Goal: Information Seeking & Learning: Learn about a topic

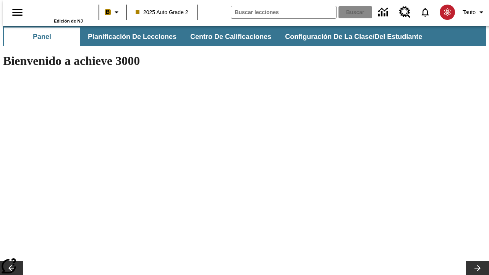
type input "-1"
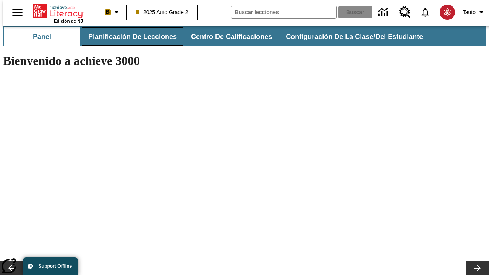
click at [128, 37] on span "Planificación de lecciones" at bounding box center [132, 36] width 89 height 9
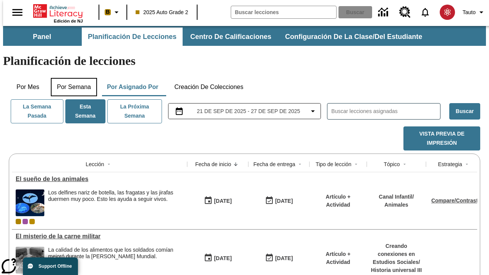
click at [71, 78] on button "Por semana" at bounding box center [74, 87] width 46 height 18
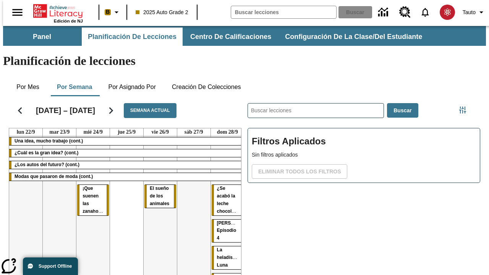
scroll to position [0, 2]
drag, startPoint x: 83, startPoint y: 160, endPoint x: 224, endPoint y: 191, distance: 144.8
click at [224, 191] on tr "Una idea, mucho trabajo (cont.) ¿Cuál es la gran idea? (cont.) ¿Los autos del f…" at bounding box center [126, 235] width 235 height 198
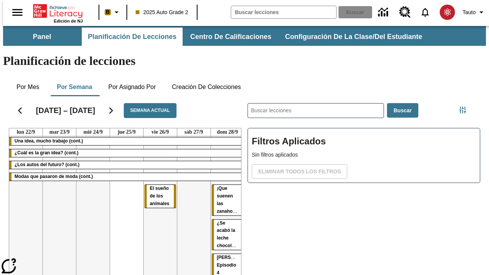
click at [217, 186] on span "¡Que suenen las zanahorias!" at bounding box center [230, 200] width 26 height 28
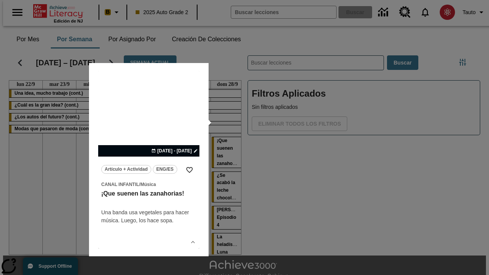
scroll to position [0, 2]
